Goal: Information Seeking & Learning: Learn about a topic

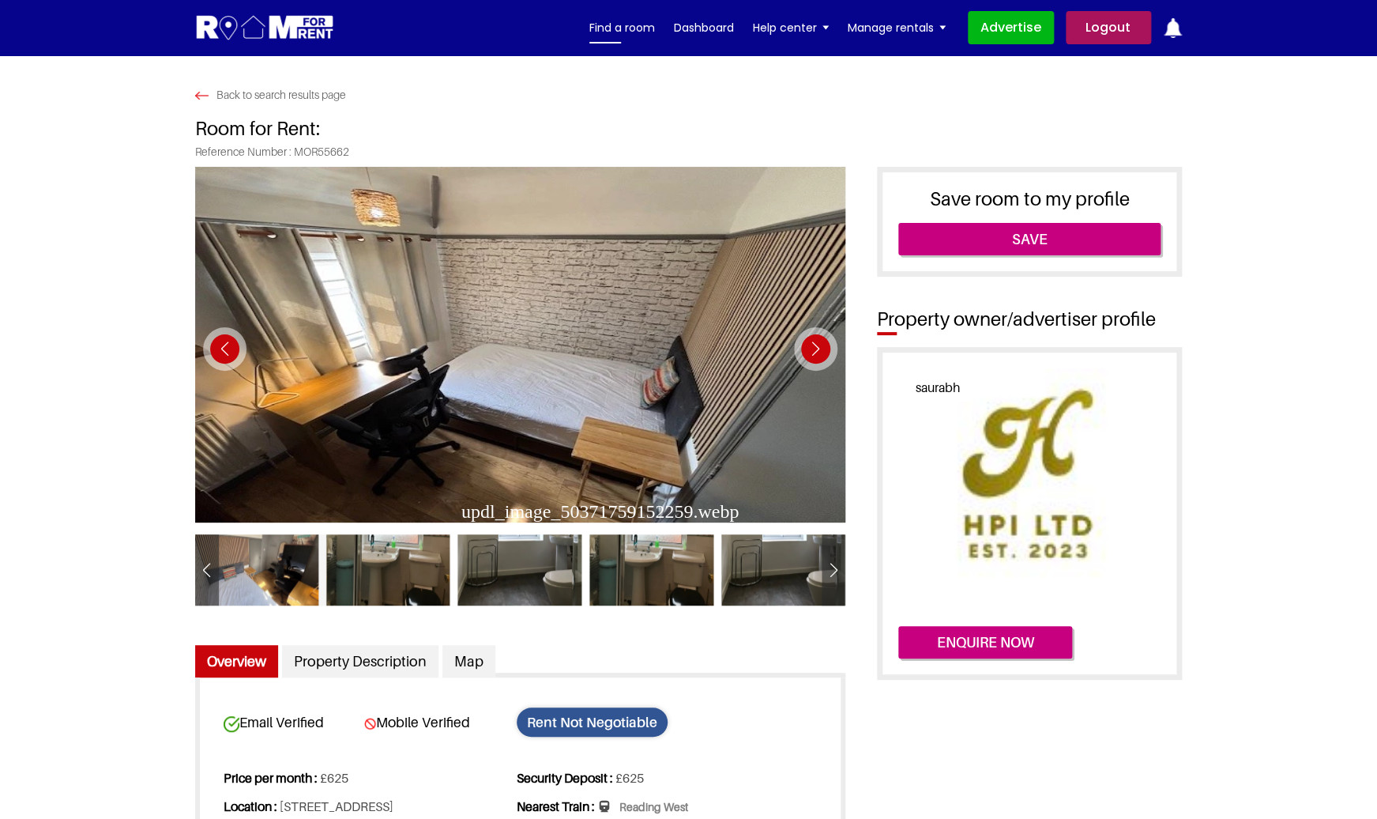
click at [614, 36] on link "Find a room" at bounding box center [623, 28] width 66 height 24
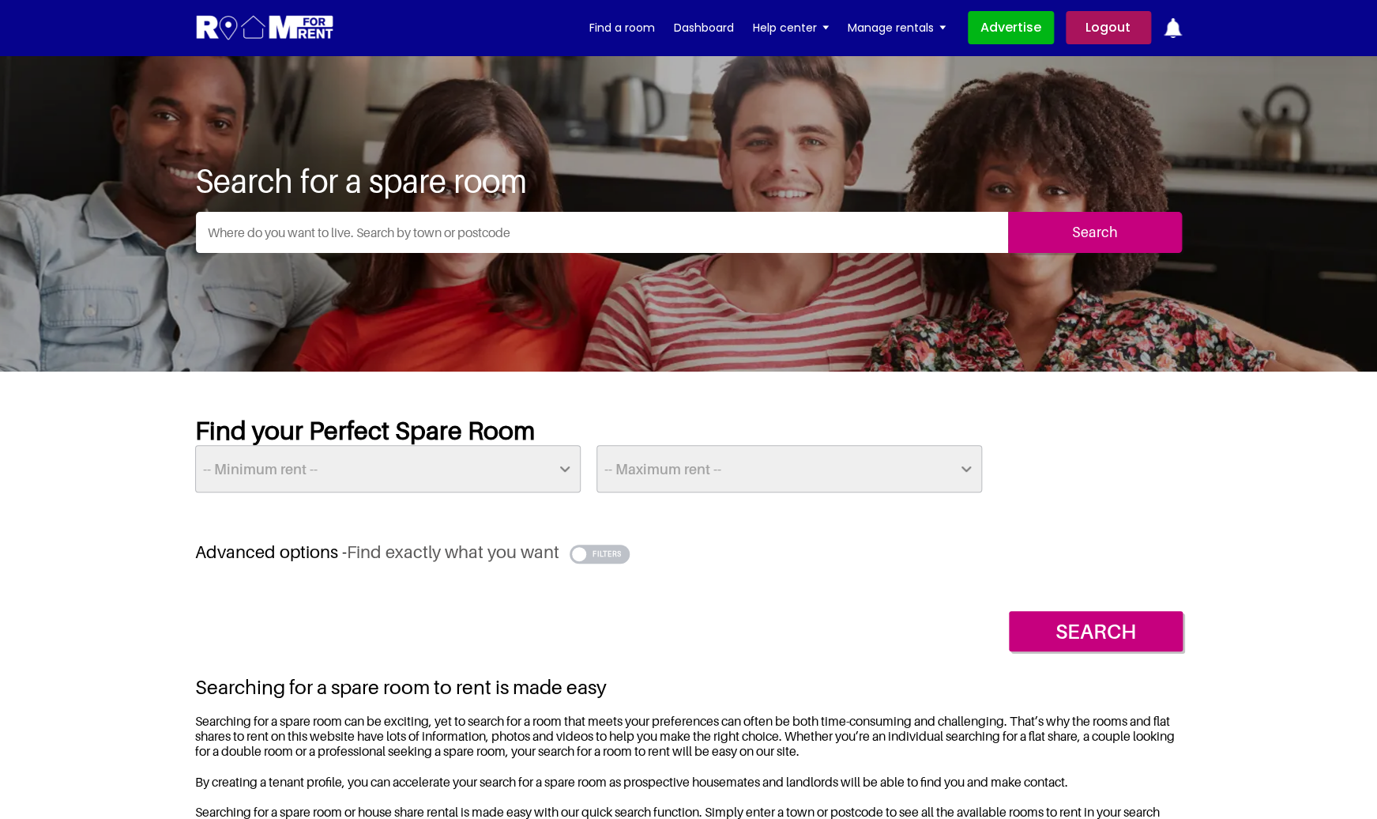
click at [594, 548] on button "button" at bounding box center [600, 553] width 61 height 19
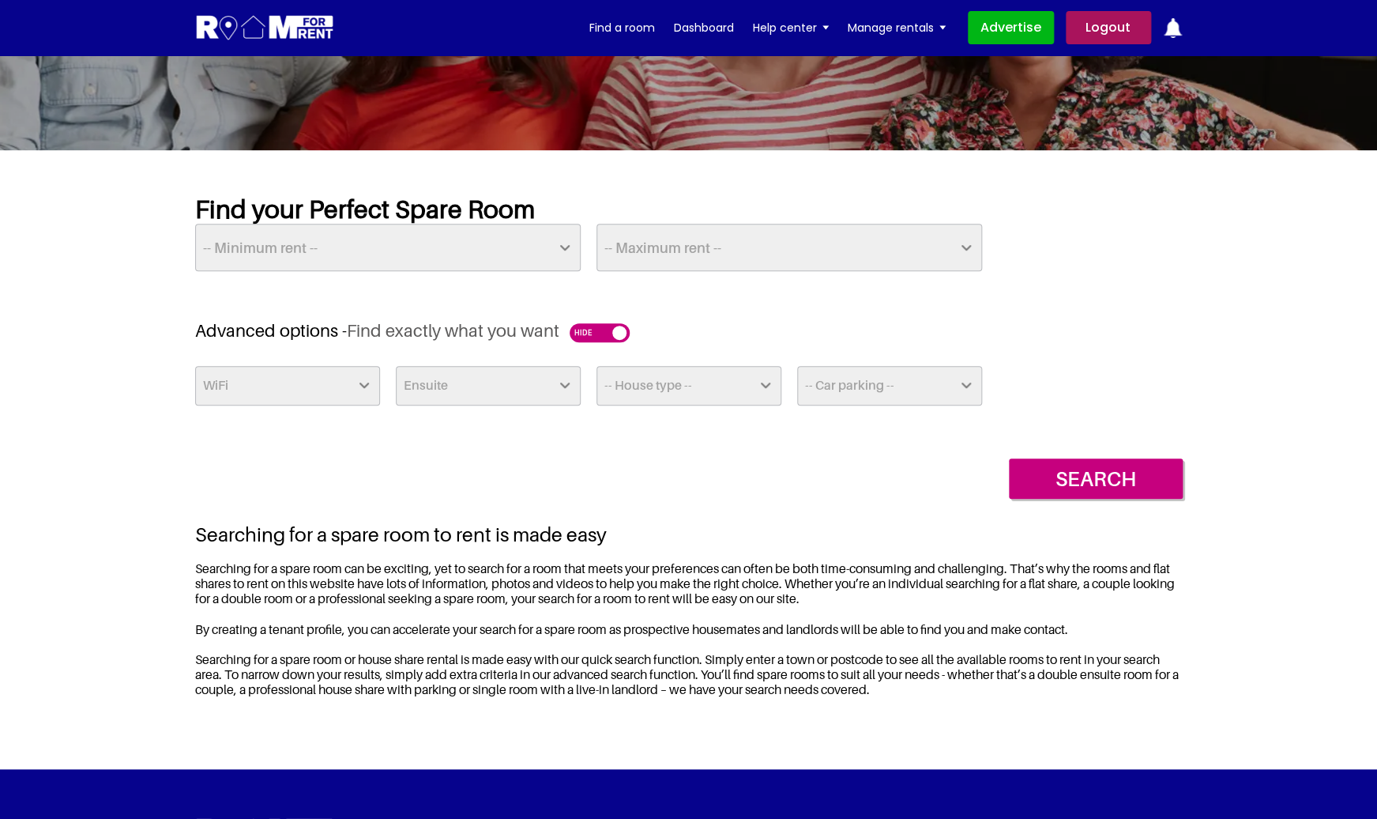
scroll to position [222, 0]
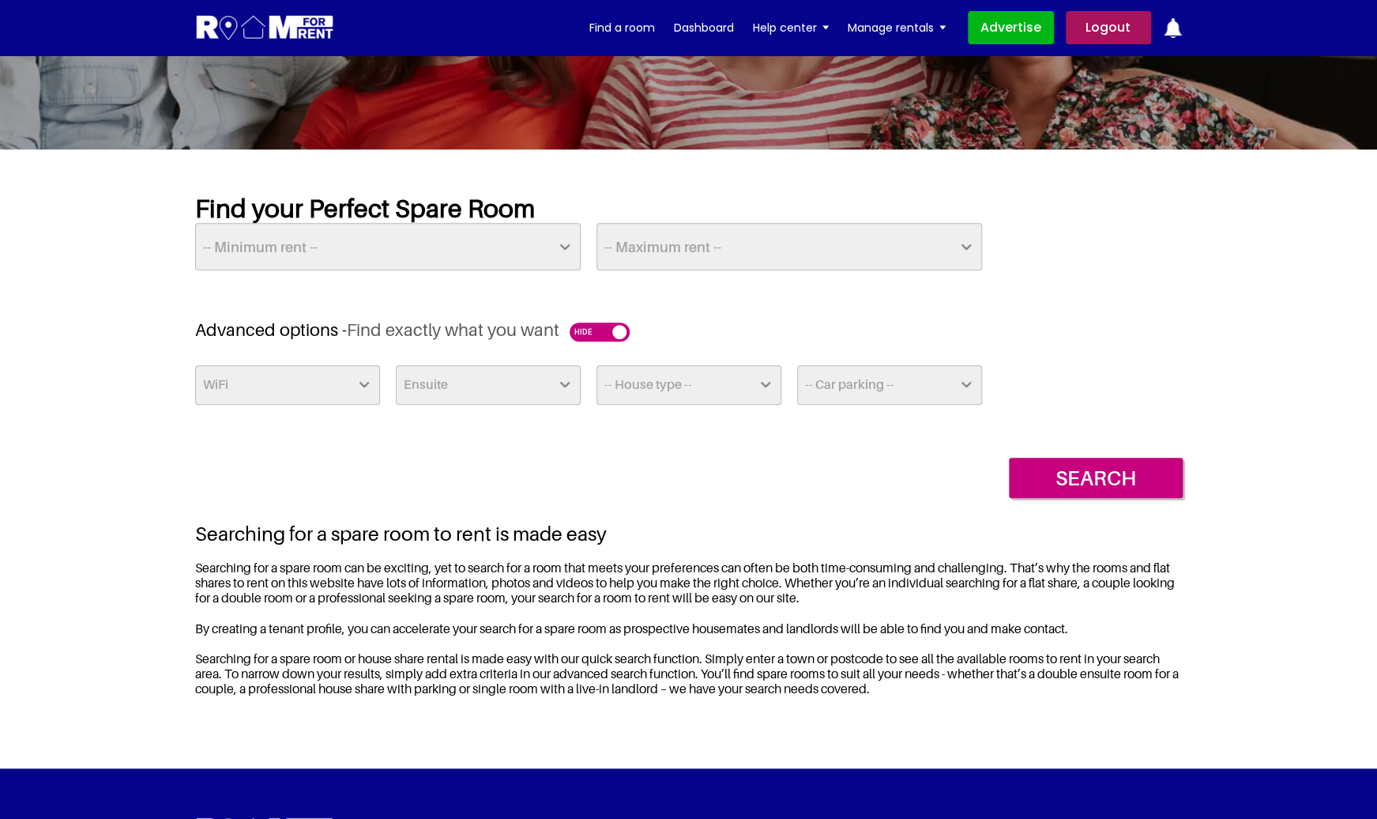
click at [284, 28] on img at bounding box center [265, 27] width 140 height 29
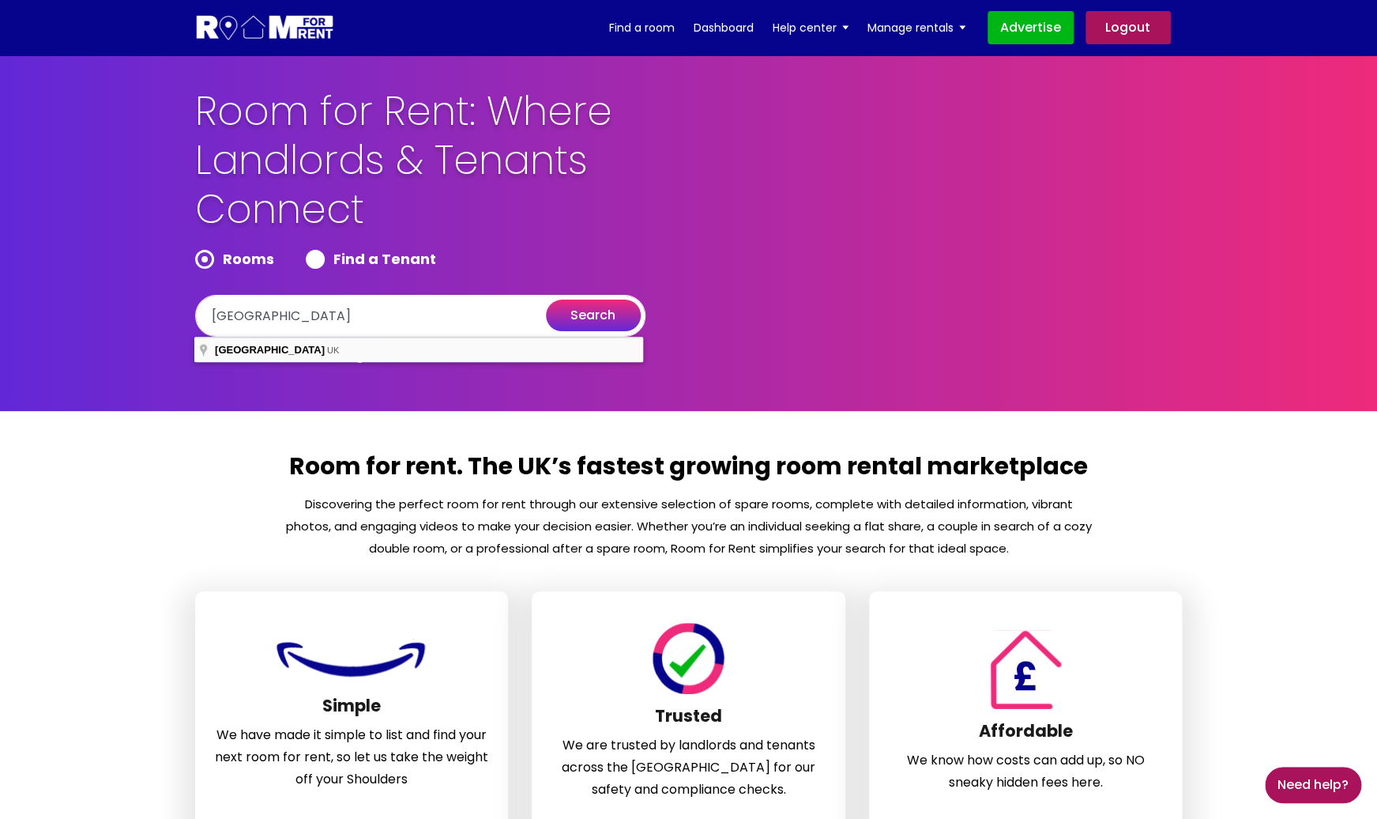
type input "[GEOGRAPHIC_DATA], [GEOGRAPHIC_DATA]"
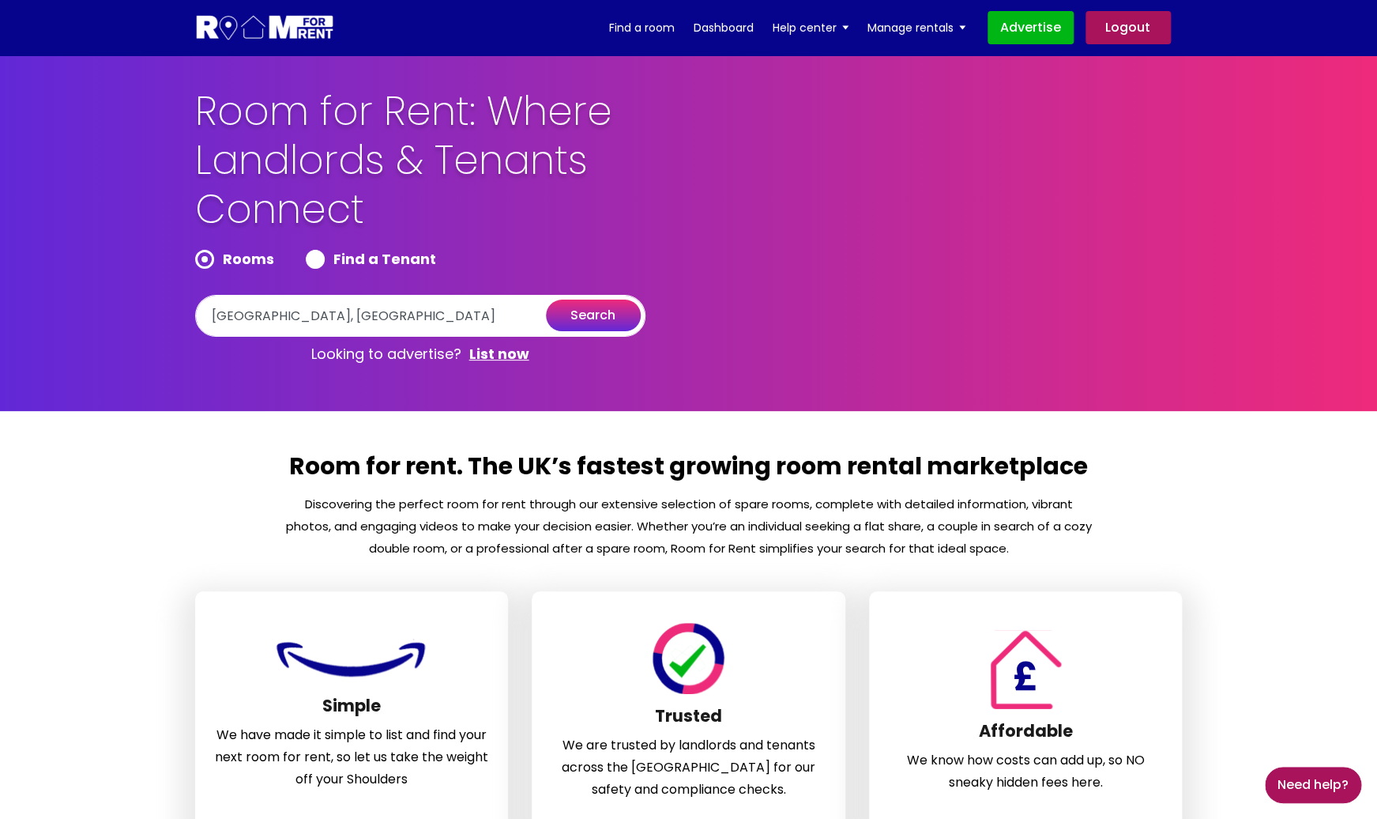
click at [612, 312] on button "search" at bounding box center [593, 316] width 95 height 32
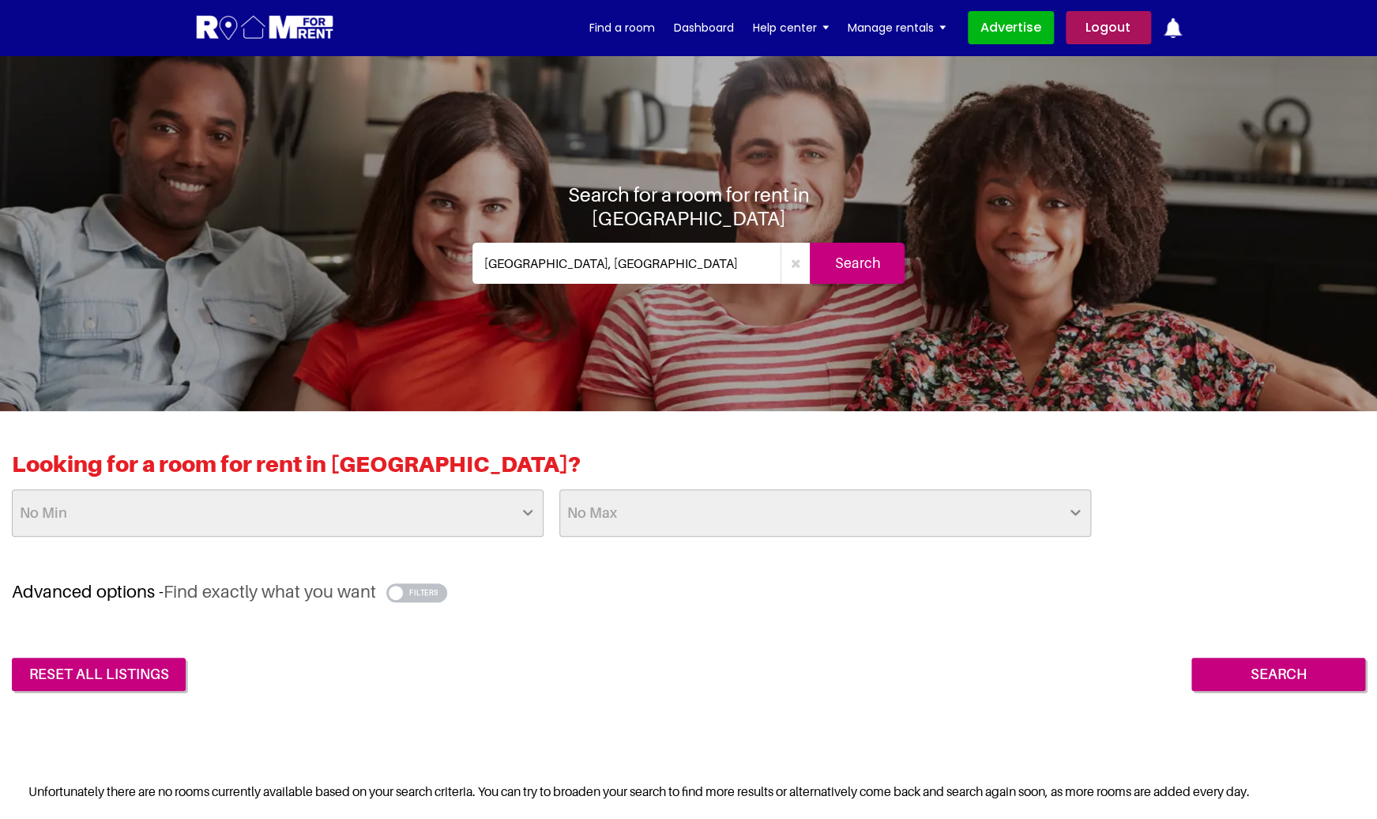
click at [422, 590] on button "button" at bounding box center [416, 592] width 61 height 19
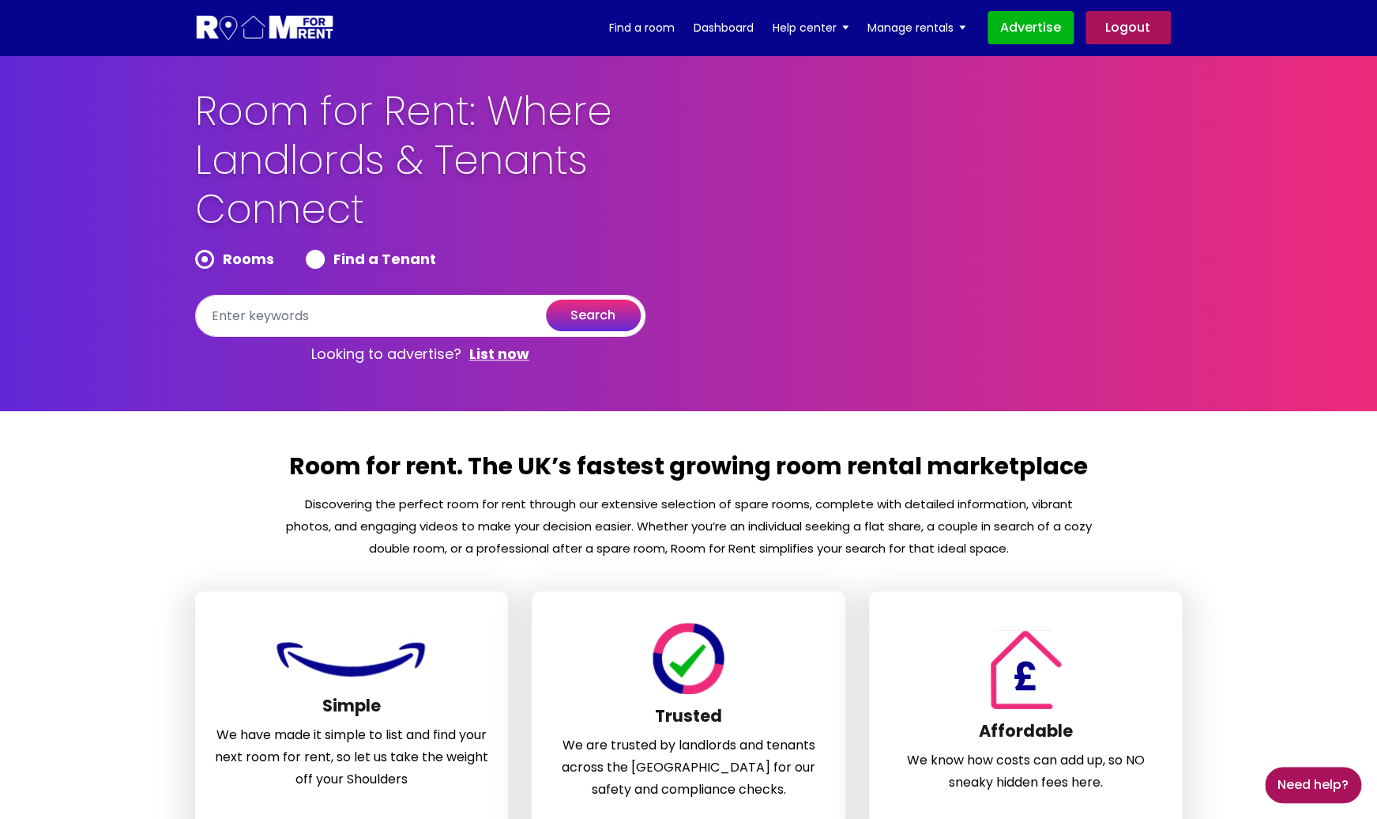
click at [270, 261] on label "Rooms" at bounding box center [234, 259] width 79 height 19
click at [249, 258] on label "Rooms" at bounding box center [234, 259] width 79 height 19
click at [213, 258] on label "Rooms" at bounding box center [234, 259] width 79 height 19
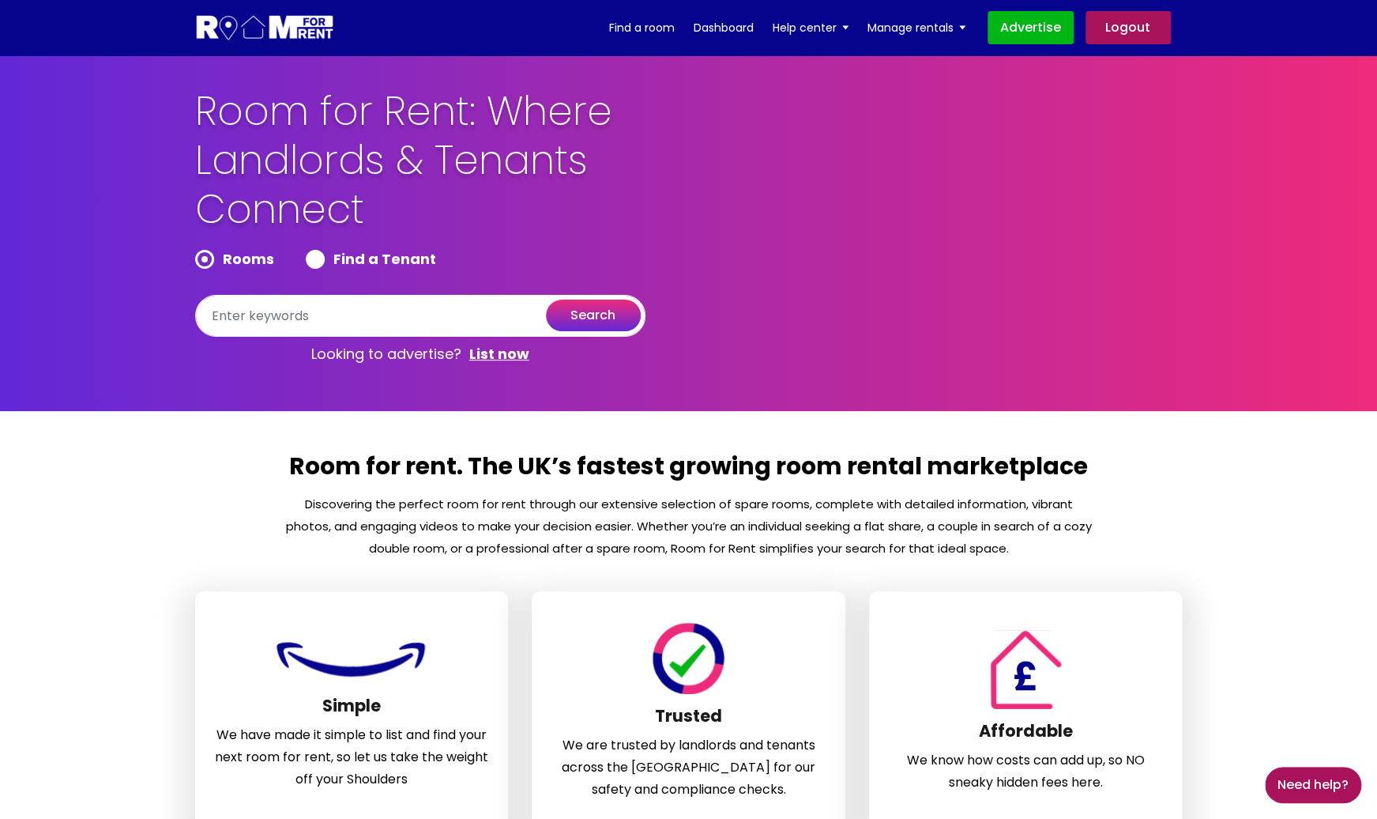
click at [303, 324] on input "text" at bounding box center [420, 316] width 450 height 42
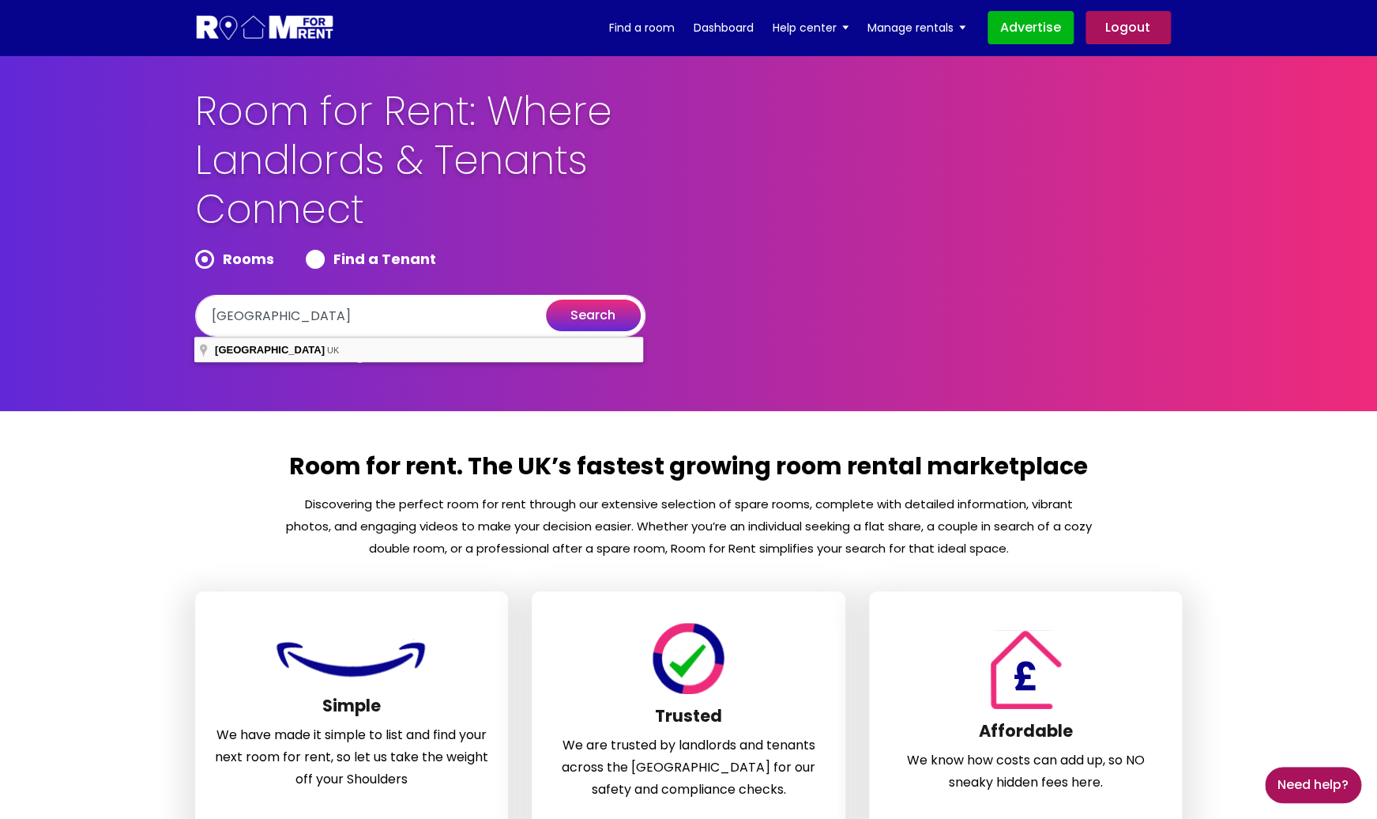
type input "London, UK"
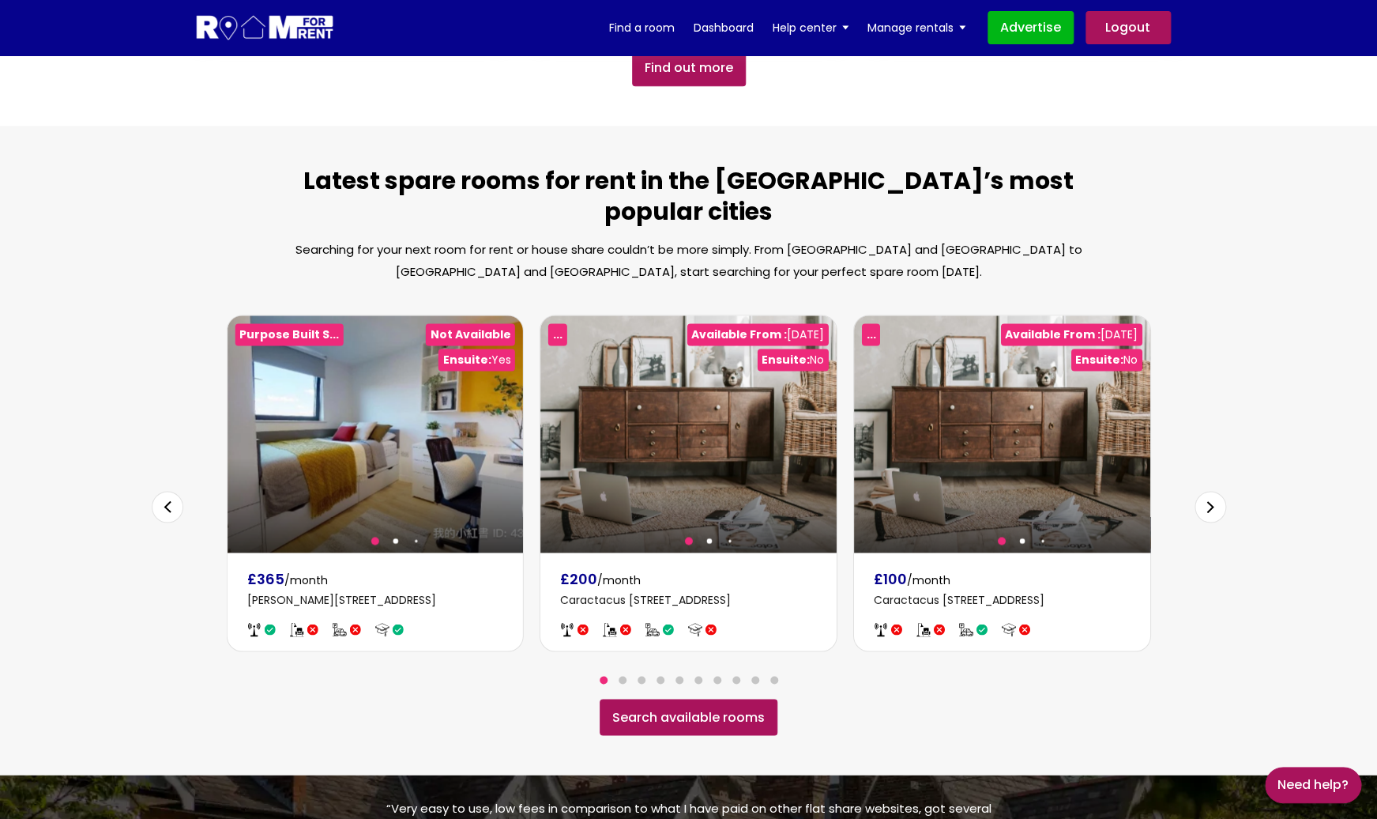
scroll to position [904, 0]
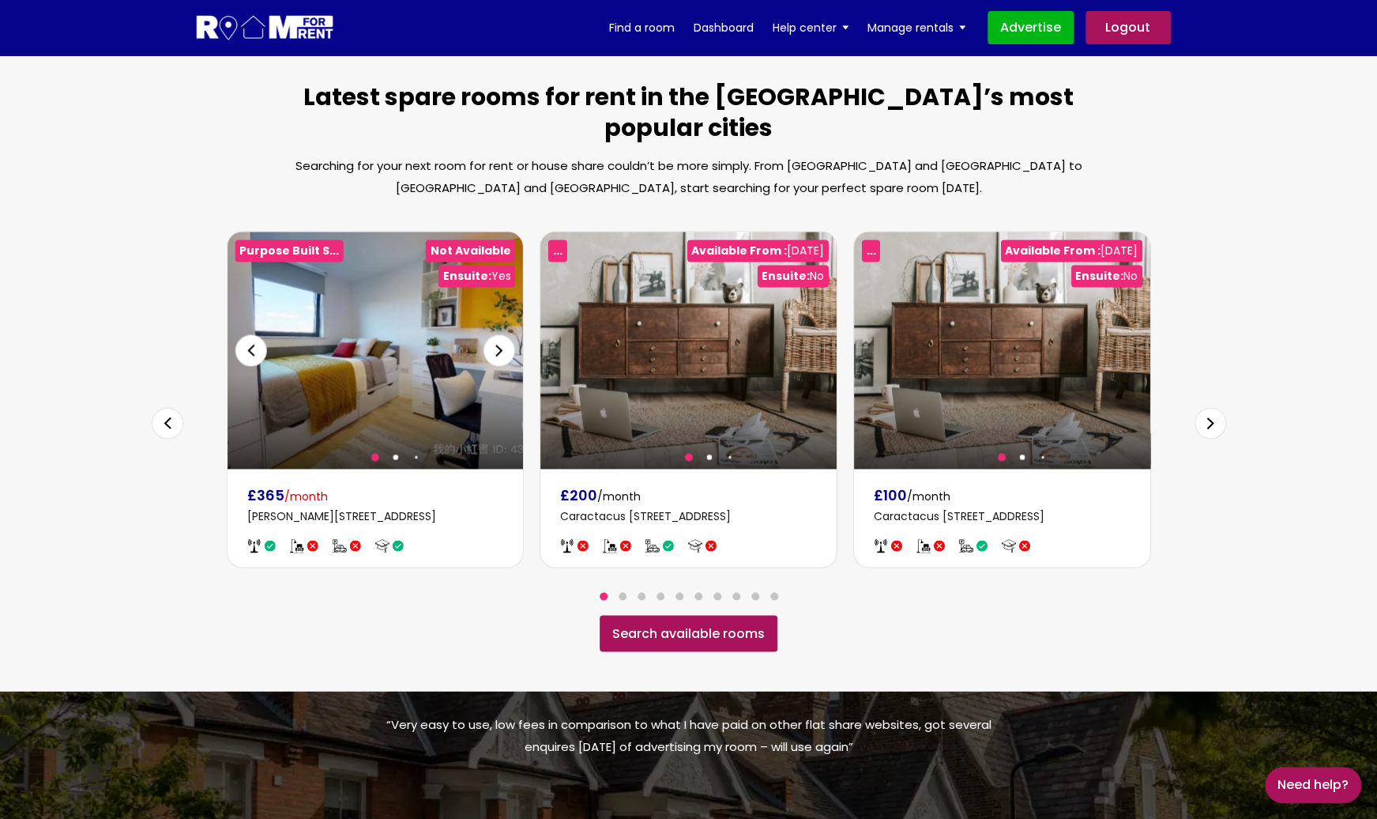
click at [431, 306] on img at bounding box center [375, 350] width 296 height 237
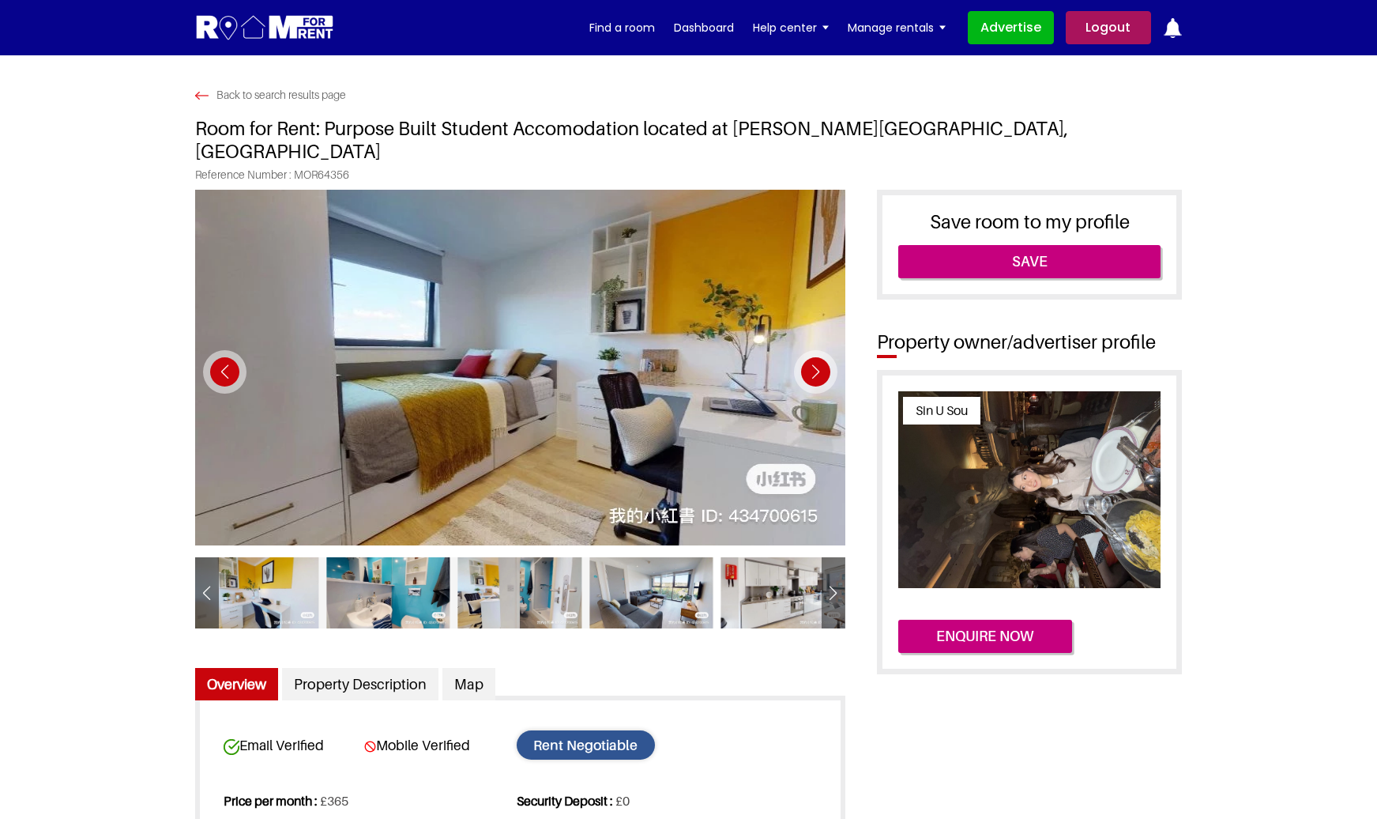
scroll to position [329, 0]
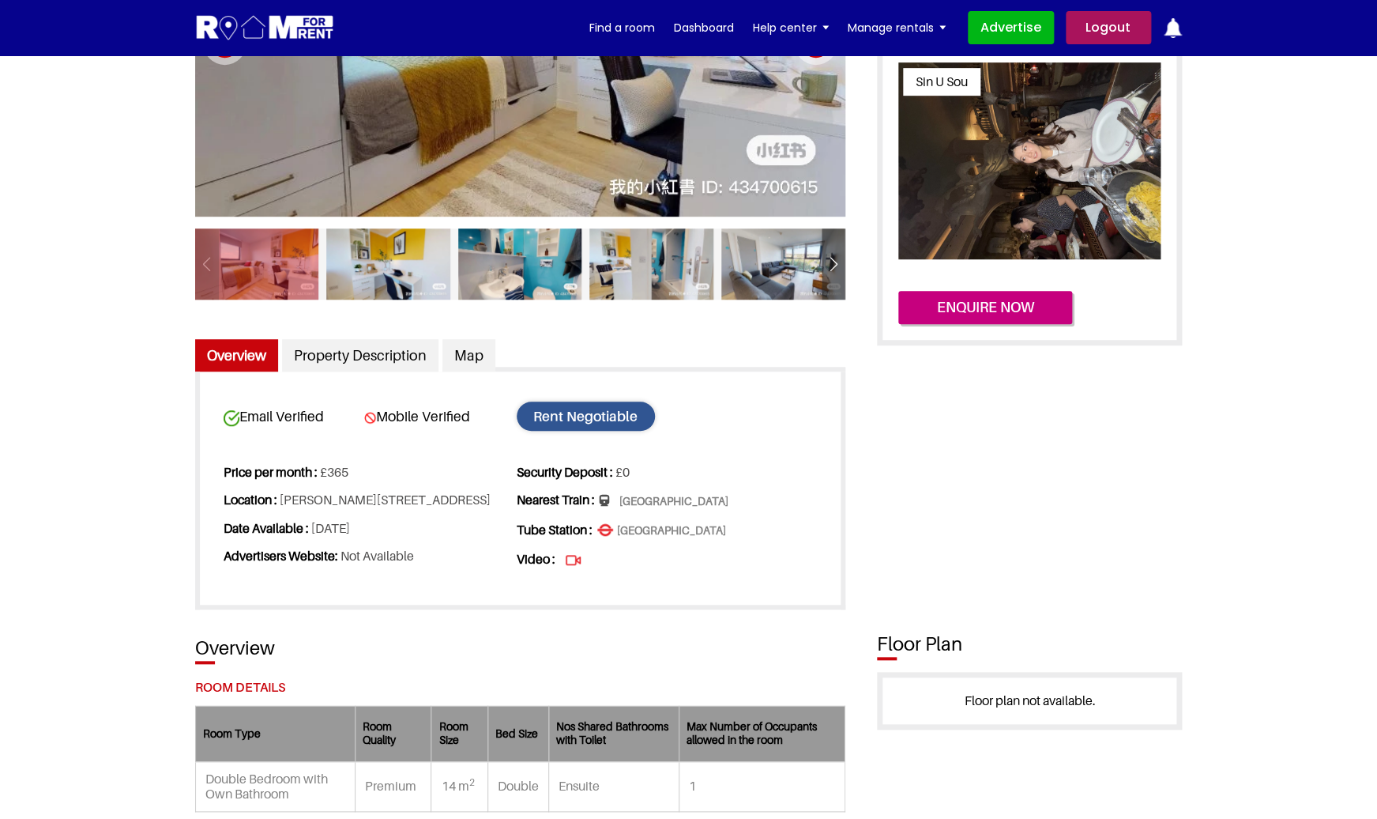
drag, startPoint x: 0, startPoint y: 0, endPoint x: 480, endPoint y: 482, distance: 680.0
click at [480, 486] on li "Location : [PERSON_NAME][GEOGRAPHIC_DATA], [GEOGRAPHIC_DATA]" at bounding box center [369, 500] width 291 height 28
copy li "NW6 1RZ"
